Goal: Task Accomplishment & Management: Manage account settings

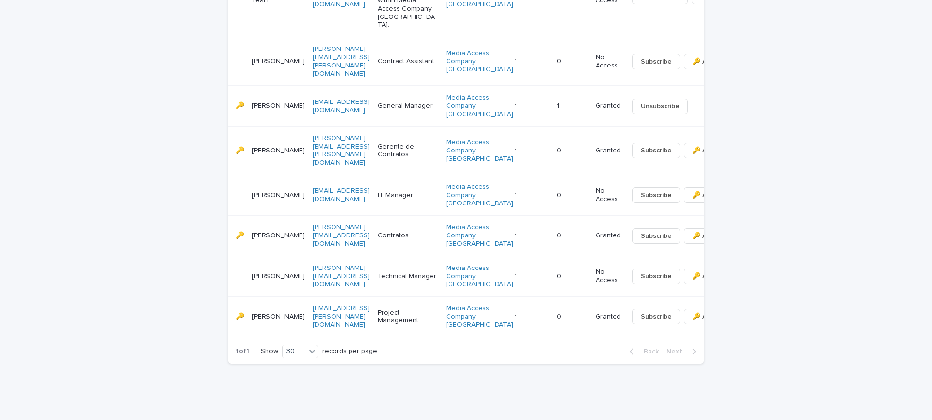
scroll to position [769, 0]
click at [692, 321] on span "🔑 Access" at bounding box center [708, 317] width 33 height 10
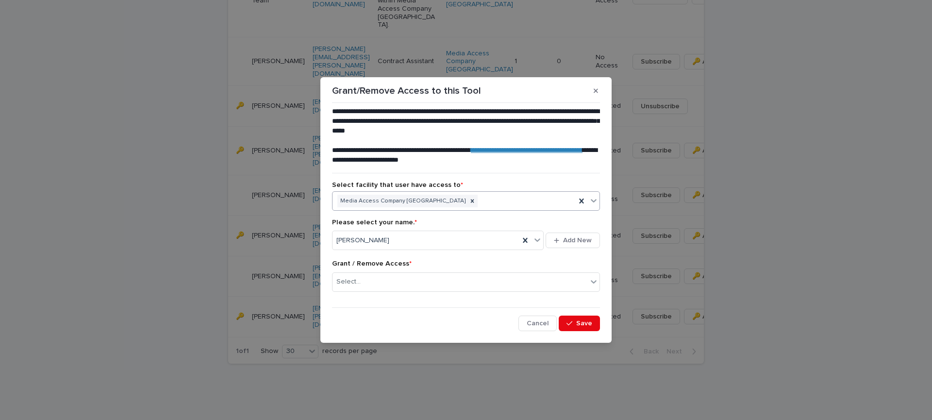
click at [593, 201] on icon at bounding box center [594, 200] width 6 height 3
click at [788, 241] on div "**********" at bounding box center [466, 210] width 932 height 420
click at [594, 281] on icon at bounding box center [594, 281] width 6 height 3
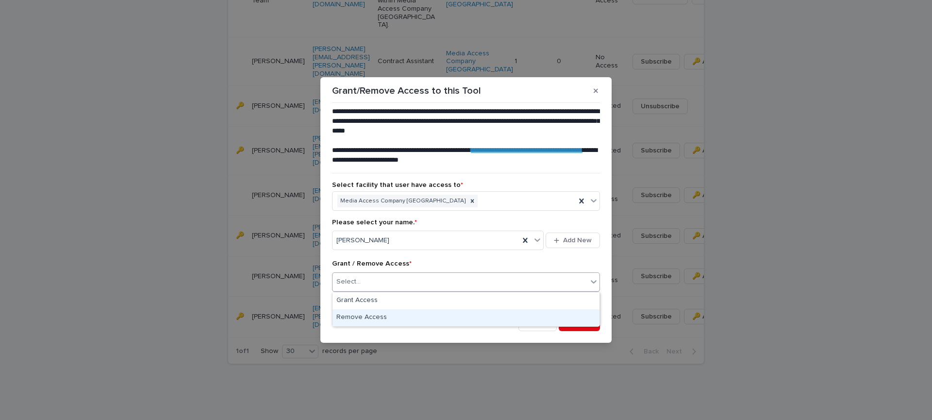
click at [361, 319] on div "Remove Access" at bounding box center [465, 317] width 267 height 17
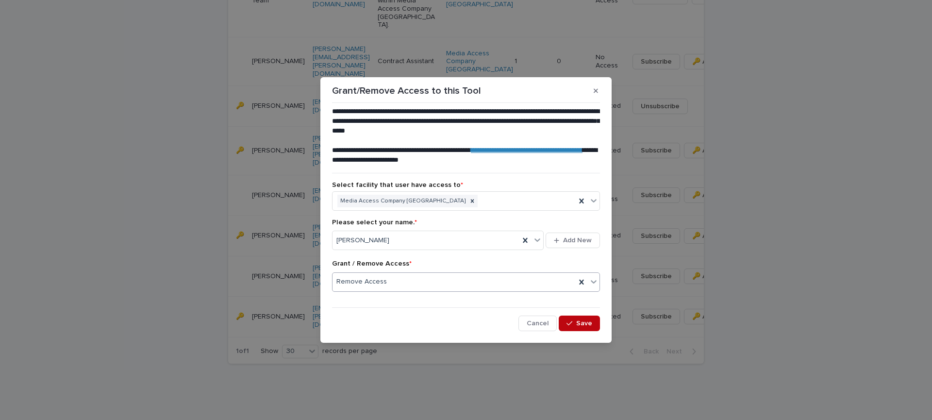
click at [584, 327] on button "Save" at bounding box center [579, 323] width 41 height 16
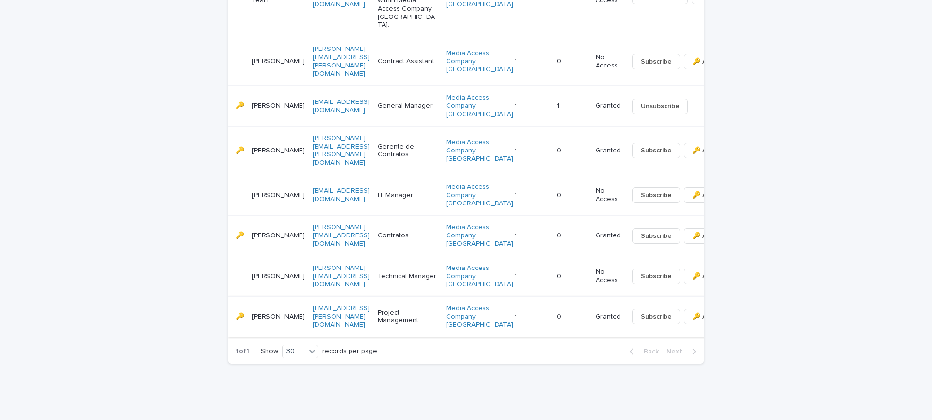
click at [641, 321] on span "Subscribe" at bounding box center [656, 317] width 31 height 10
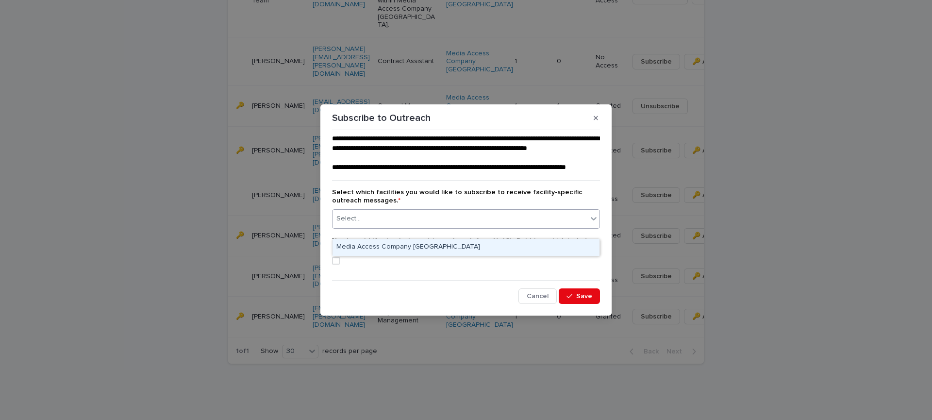
click at [592, 223] on icon at bounding box center [594, 219] width 10 height 10
click at [449, 247] on div "Media Access Company [GEOGRAPHIC_DATA]" at bounding box center [465, 247] width 267 height 17
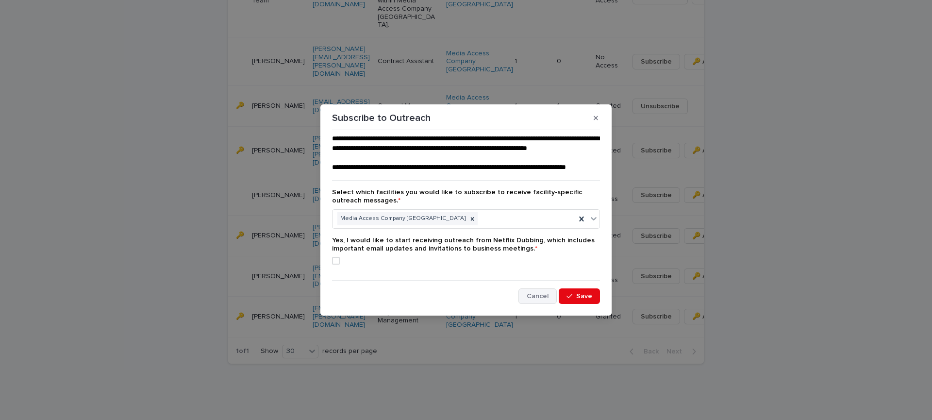
click at [541, 299] on span "Cancel" at bounding box center [538, 296] width 22 height 7
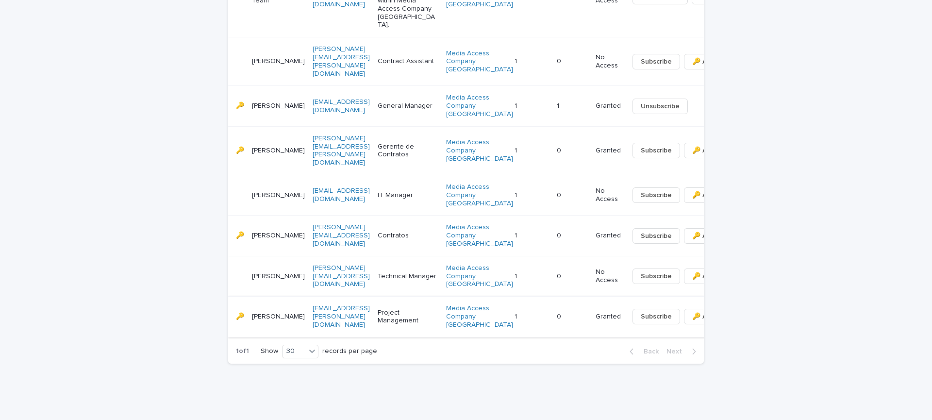
click at [692, 321] on span "🔑 Access" at bounding box center [708, 317] width 33 height 10
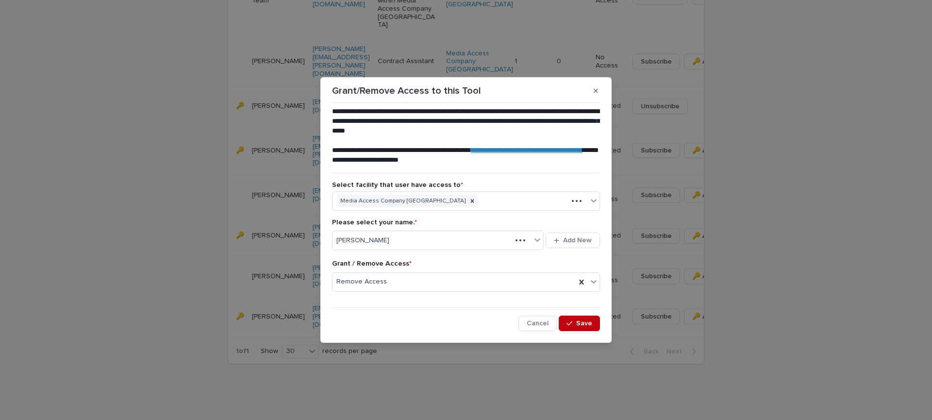
click at [578, 325] on span "Save" at bounding box center [584, 323] width 16 height 7
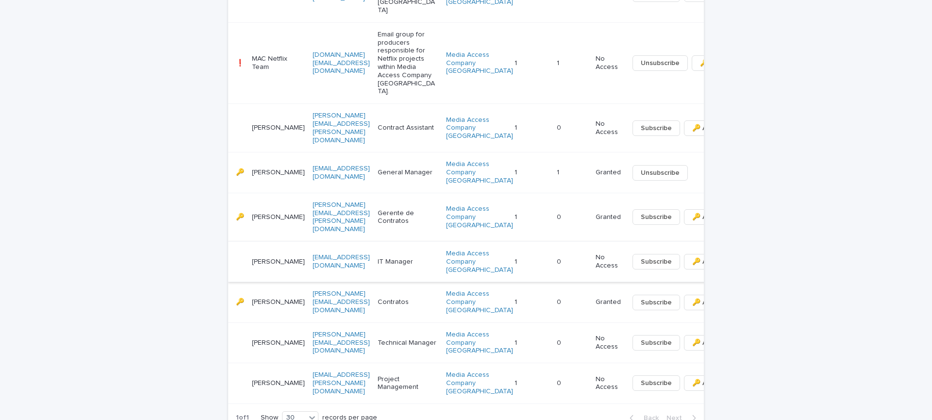
scroll to position [785, 0]
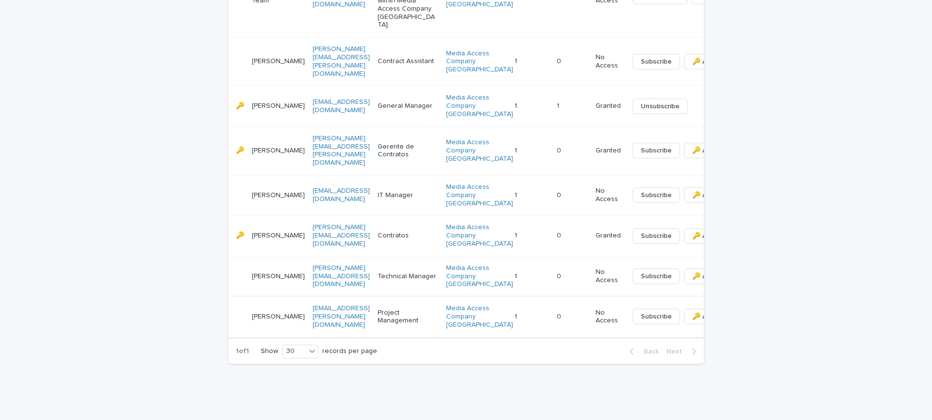
click at [320, 305] on link "[EMAIL_ADDRESS][PERSON_NAME][DOMAIN_NAME]" at bounding box center [341, 316] width 57 height 23
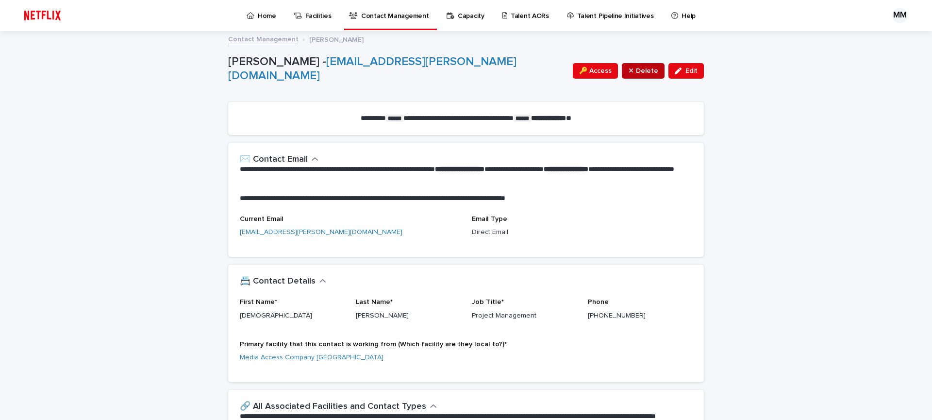
click at [641, 71] on span "⤫ Delete" at bounding box center [643, 71] width 30 height 10
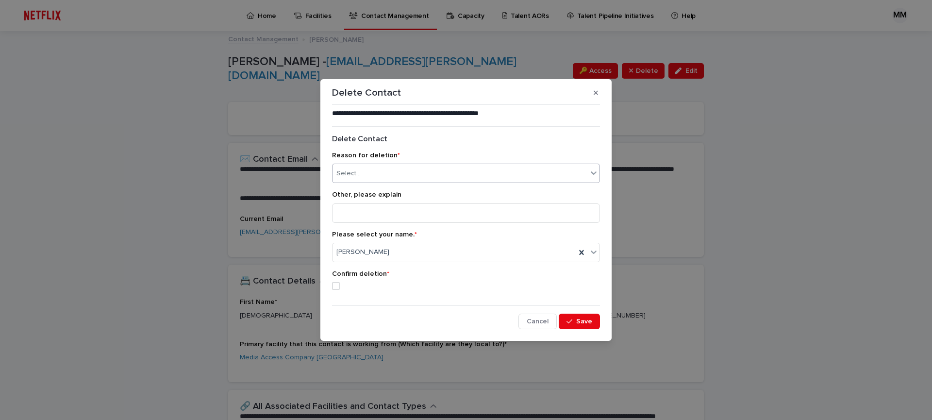
click at [593, 173] on icon at bounding box center [594, 173] width 10 height 10
click at [384, 207] on div "No longer at facility" at bounding box center [465, 208] width 267 height 17
click at [576, 321] on div "button" at bounding box center [571, 321] width 10 height 7
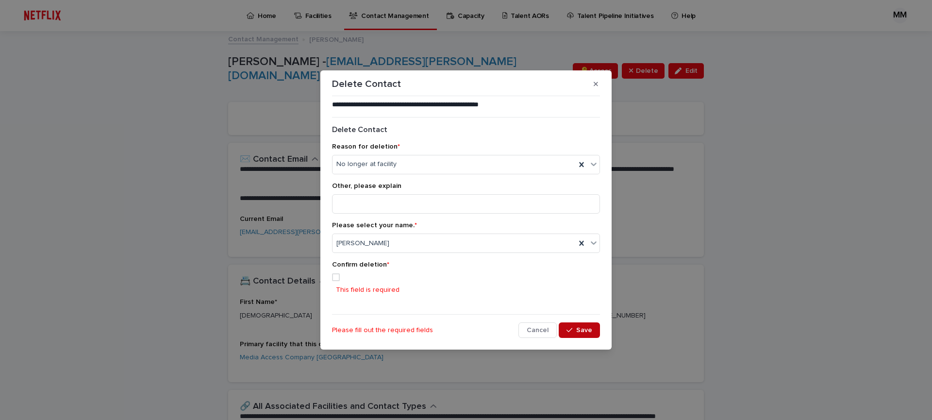
click at [336, 279] on span at bounding box center [336, 277] width 8 height 8
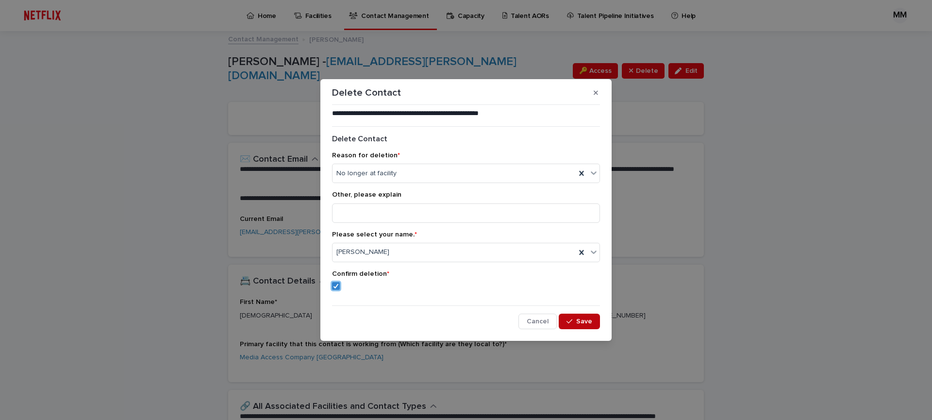
click at [582, 323] on span "Save" at bounding box center [584, 321] width 16 height 7
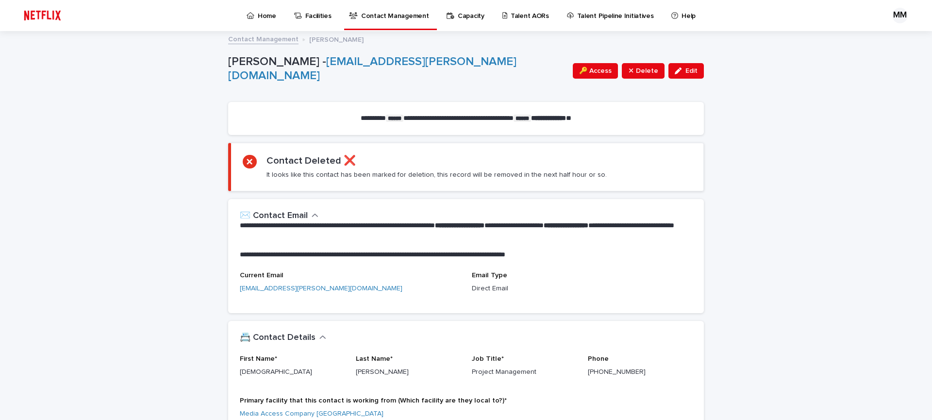
click at [260, 17] on p "Home" at bounding box center [267, 10] width 18 height 20
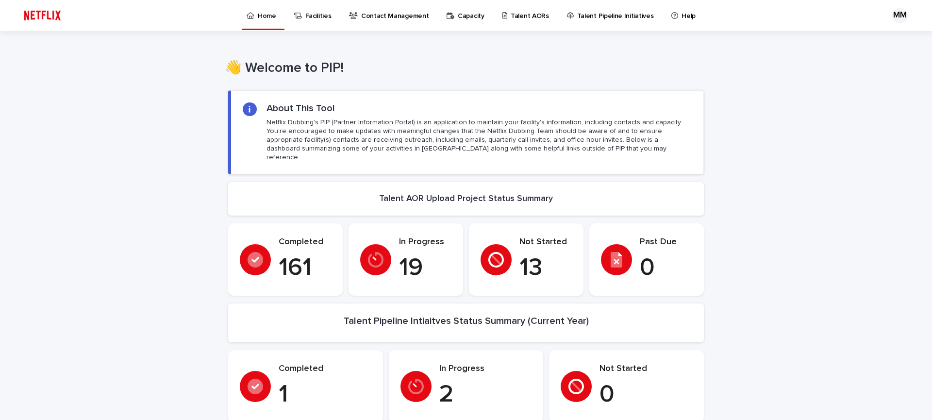
click at [318, 16] on p "Facilities" at bounding box center [318, 10] width 26 height 20
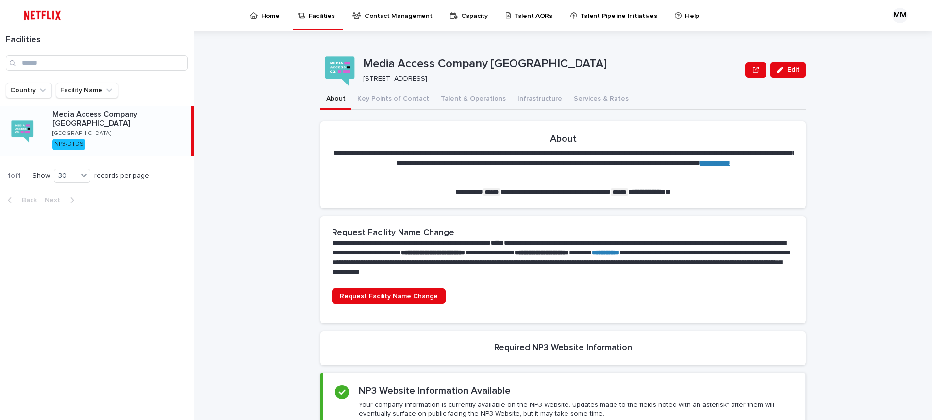
click at [387, 17] on p "Contact Management" at bounding box center [397, 10] width 67 height 20
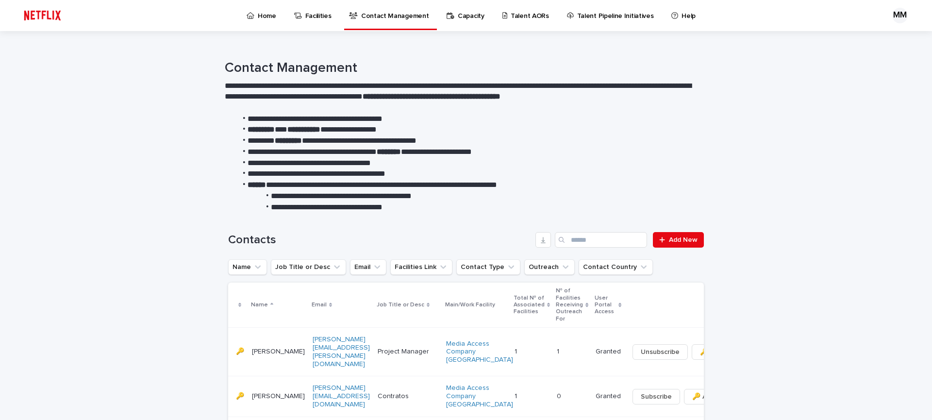
click at [462, 14] on p "Capacity" at bounding box center [471, 10] width 27 height 20
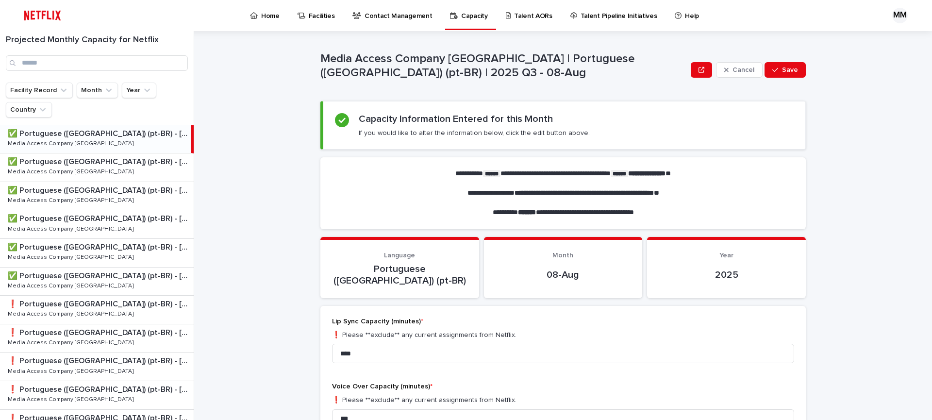
click at [527, 17] on p "Talent AORs" at bounding box center [533, 10] width 38 height 20
